Goal: Task Accomplishment & Management: Complete application form

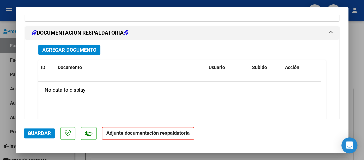
scroll to position [860, 0]
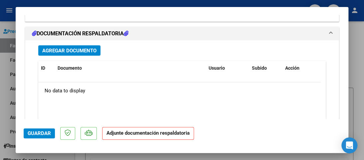
click at [70, 49] on span "Agregar Documento" at bounding box center [69, 51] width 54 height 6
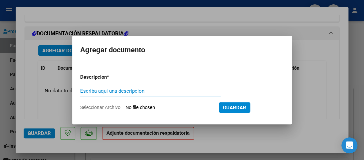
click at [127, 89] on input "Escriba aquí una descripcion" at bounding box center [150, 91] width 140 height 6
click at [137, 107] on input "Seleccionar Archivo" at bounding box center [169, 107] width 88 height 6
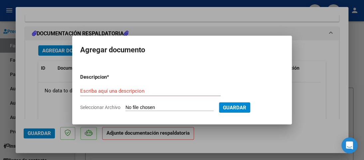
type input "C:\fakepath\asist [PERSON_NAME][DATE] - Fono.pdf"
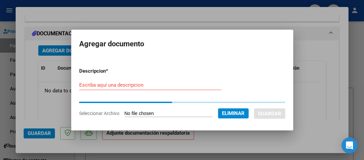
click at [99, 84] on input "Escriba aquí una descripcion" at bounding box center [150, 85] width 142 height 6
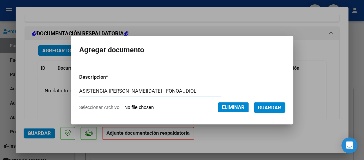
type input "ASISTENCIA [PERSON_NAME][DATE] - FONOAUDIOL."
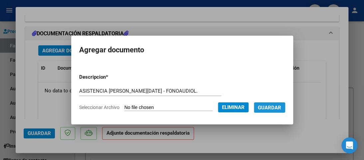
click at [274, 104] on span "Guardar" at bounding box center [269, 107] width 23 height 6
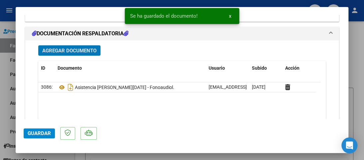
scroll to position [921, 0]
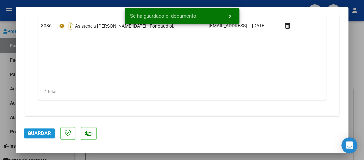
click at [39, 134] on span "Guardar" at bounding box center [39, 133] width 23 height 6
click at [229, 17] on span "x" at bounding box center [230, 16] width 2 height 6
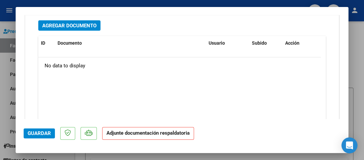
scroll to position [885, 0]
click at [71, 27] on span "Agregar Documento" at bounding box center [69, 25] width 54 height 6
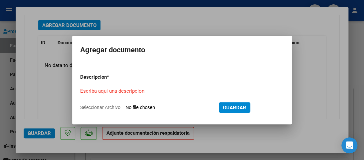
click at [112, 107] on span "Seleccionar Archivo" at bounding box center [100, 106] width 40 height 5
click at [125, 107] on input "Seleccionar Archivo" at bounding box center [169, 107] width 88 height 6
type input "C:\fakepath\asist [PERSON_NAME][DATE] - Fono.pdf"
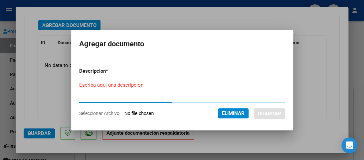
click at [112, 84] on input "Escriba aquí una descripcion" at bounding box center [150, 85] width 142 height 6
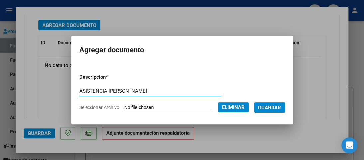
type input "ASISTENCIA [PERSON_NAME]"
click at [269, 107] on span "Guardar" at bounding box center [269, 107] width 23 height 6
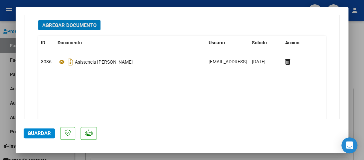
click at [40, 129] on button "Guardar" at bounding box center [39, 133] width 31 height 10
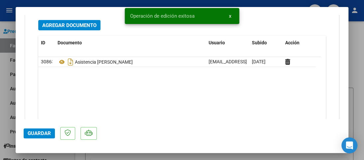
click at [229, 16] on span "x" at bounding box center [230, 16] width 2 height 6
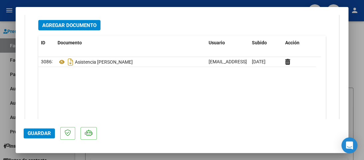
click at [34, 133] on span "Guardar" at bounding box center [39, 133] width 23 height 6
